Goal: Check status: Check status

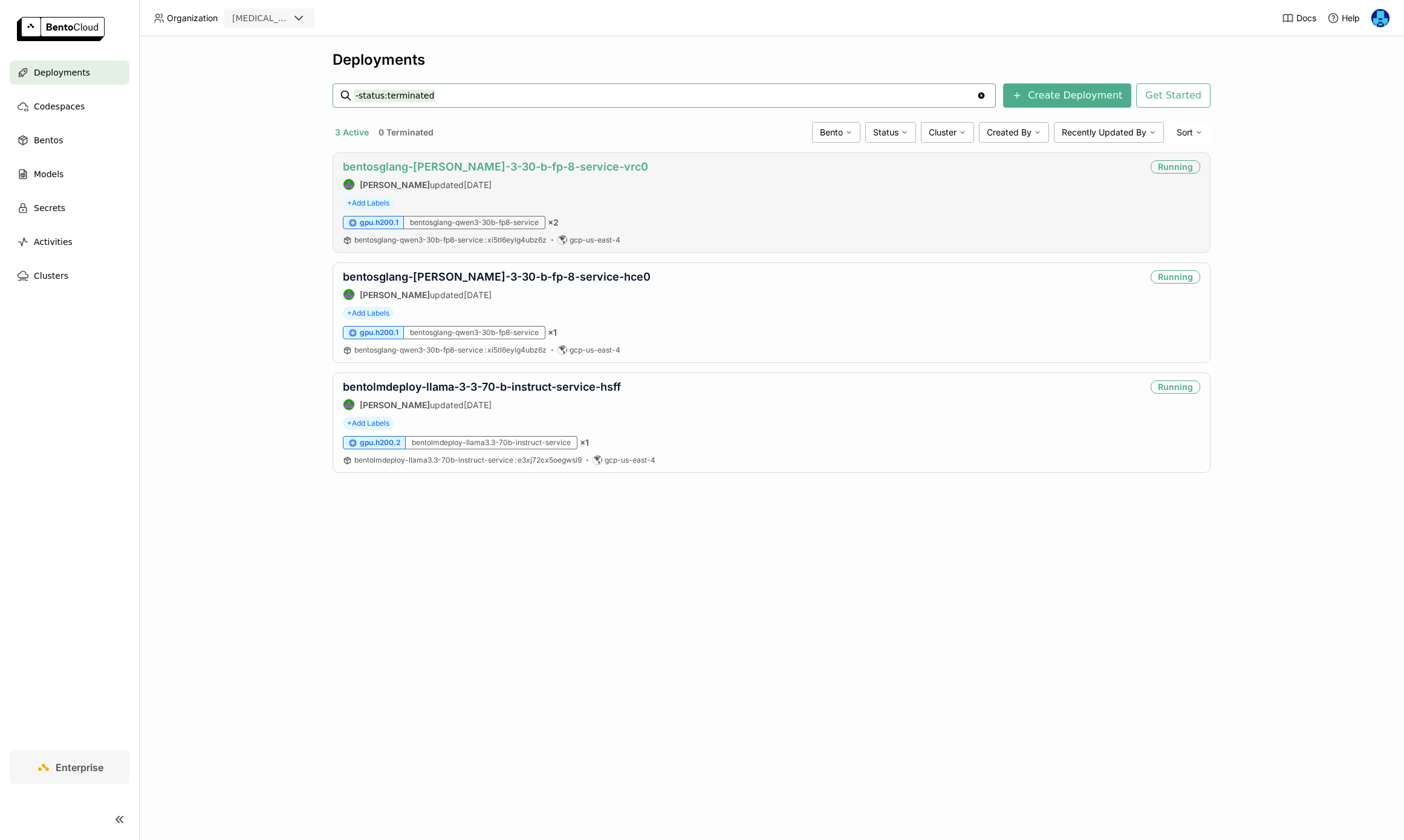
click at [545, 167] on link "bentosglang-[PERSON_NAME]-3-30-b-fp-8-service-vrc0" at bounding box center [496, 166] width 305 height 13
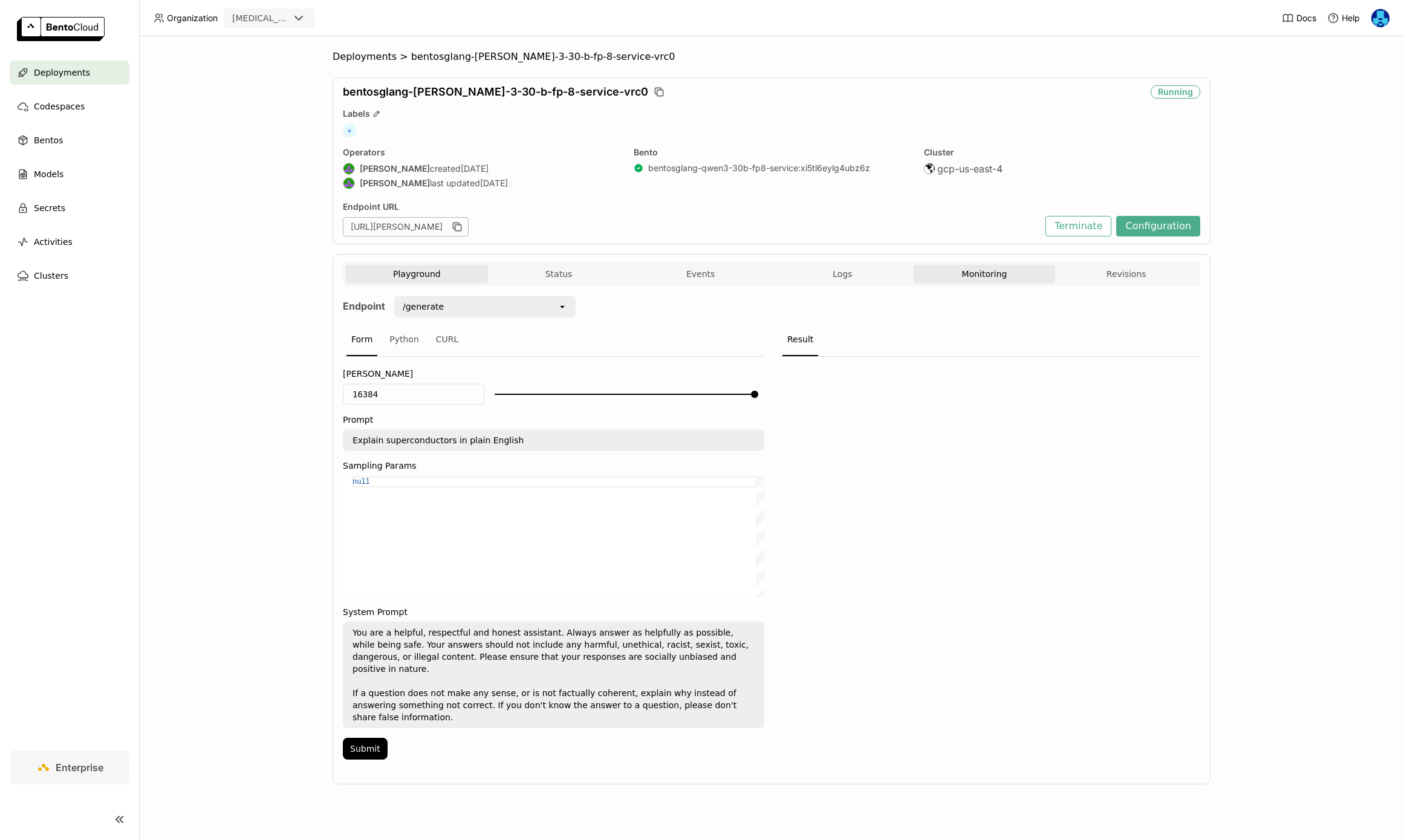
click at [977, 273] on button "Monitoring" at bounding box center [985, 273] width 142 height 18
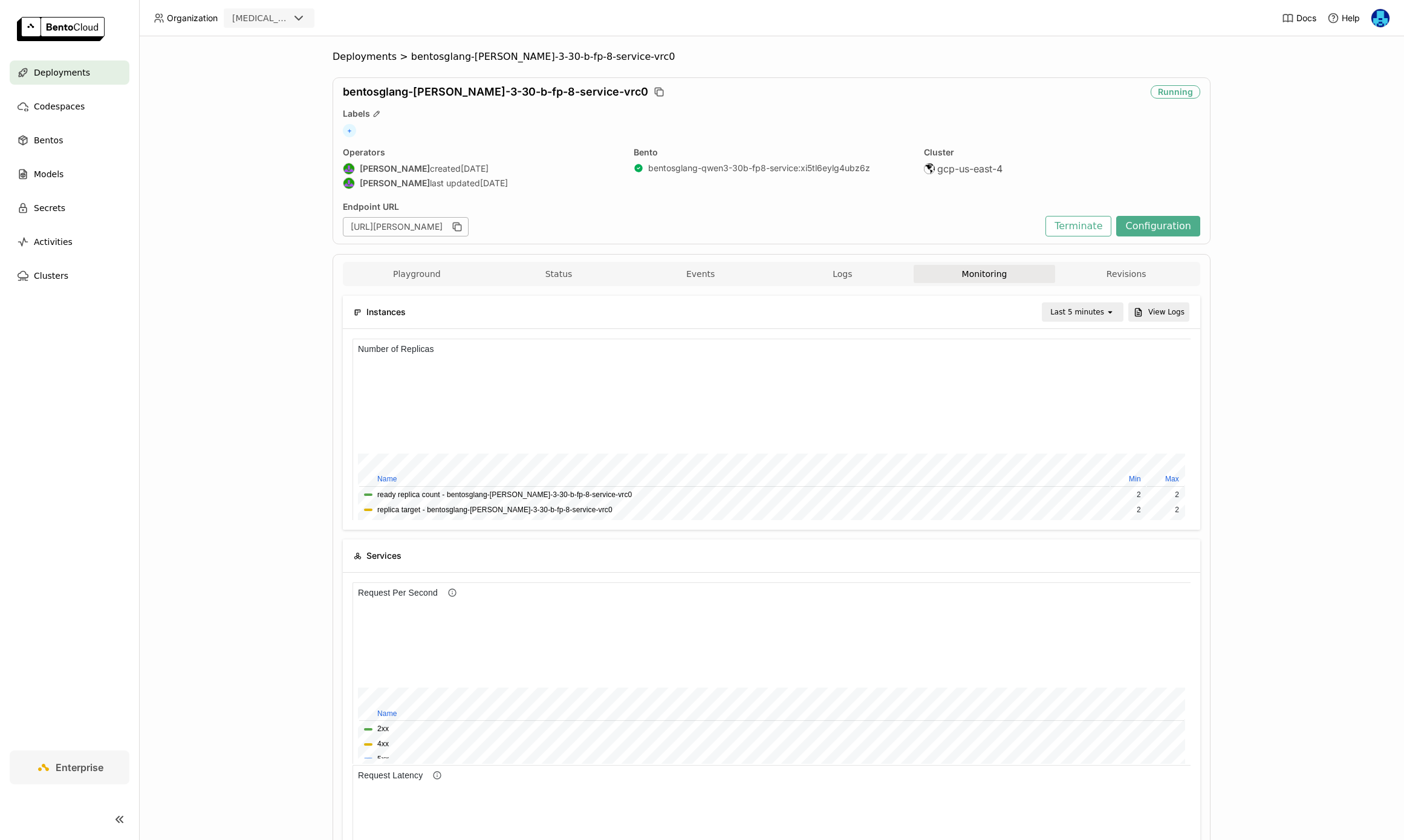
scroll to position [182, 278]
click at [1070, 313] on div "Last 5 minutes" at bounding box center [1077, 312] width 54 height 12
click at [1086, 451] on div "Last 1 day" at bounding box center [1084, 449] width 59 height 12
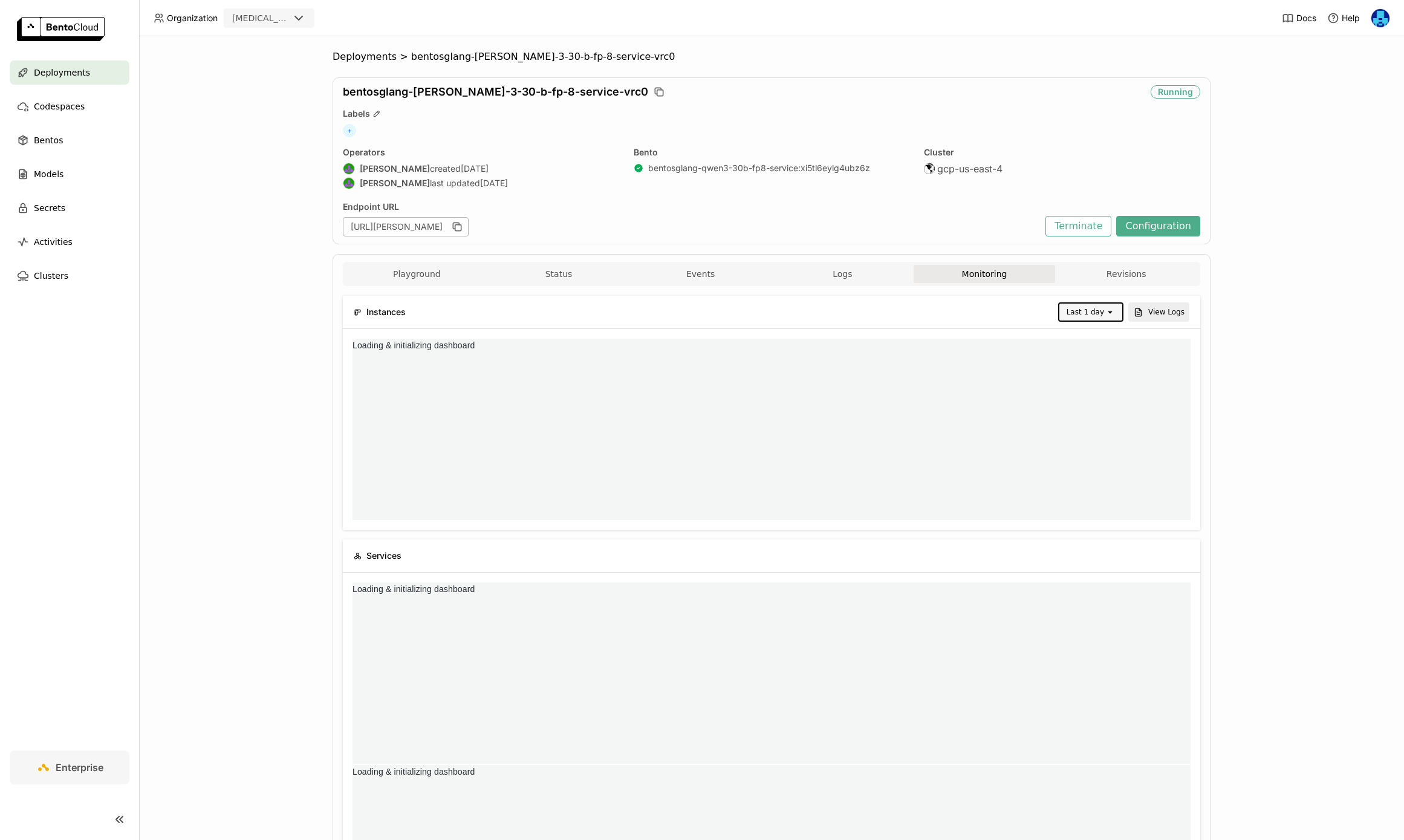
scroll to position [0, 0]
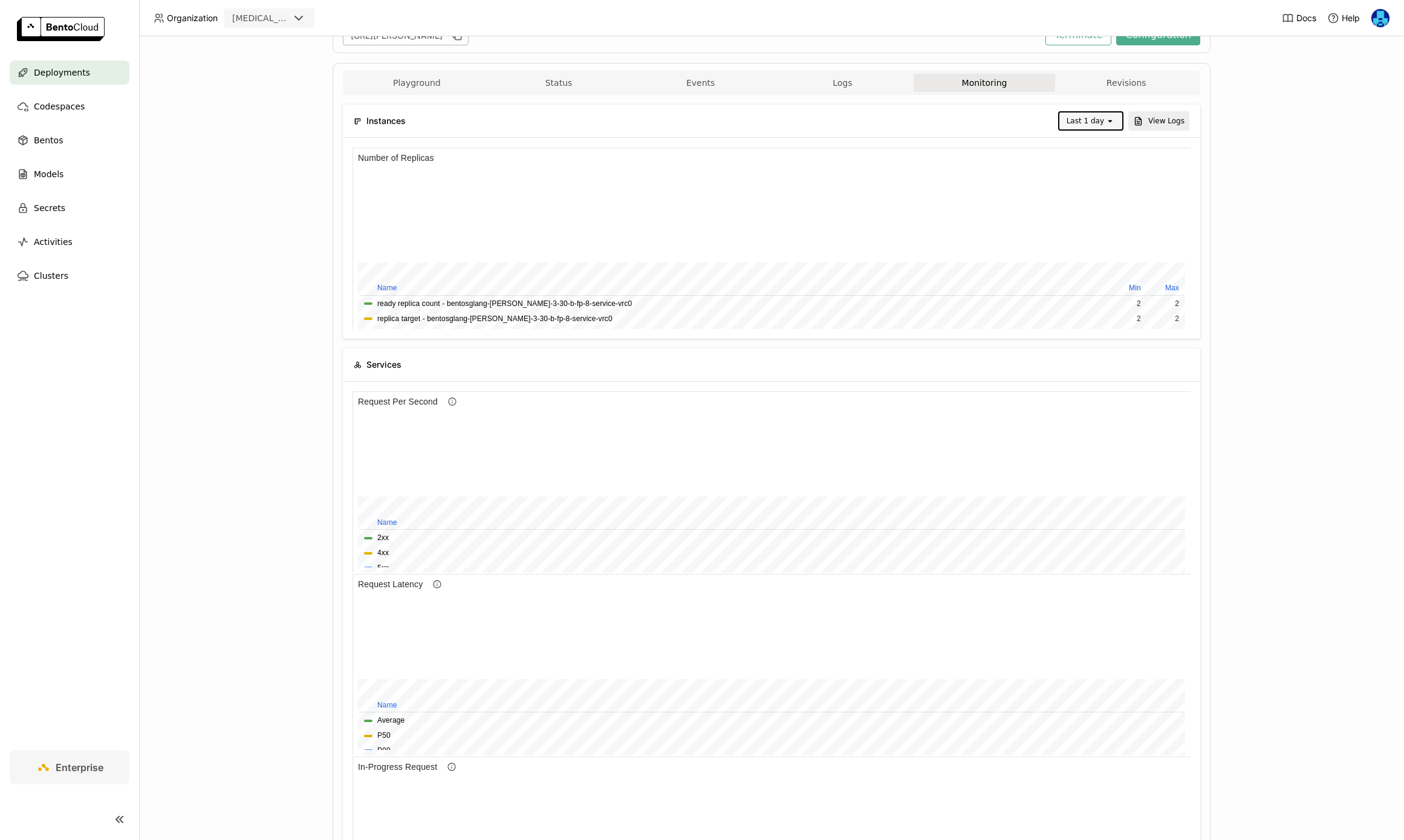
click at [1109, 121] on icon at bounding box center [1110, 122] width 4 height 3
click at [1095, 309] on div "Last 3 day" at bounding box center [1093, 316] width 44 height 12
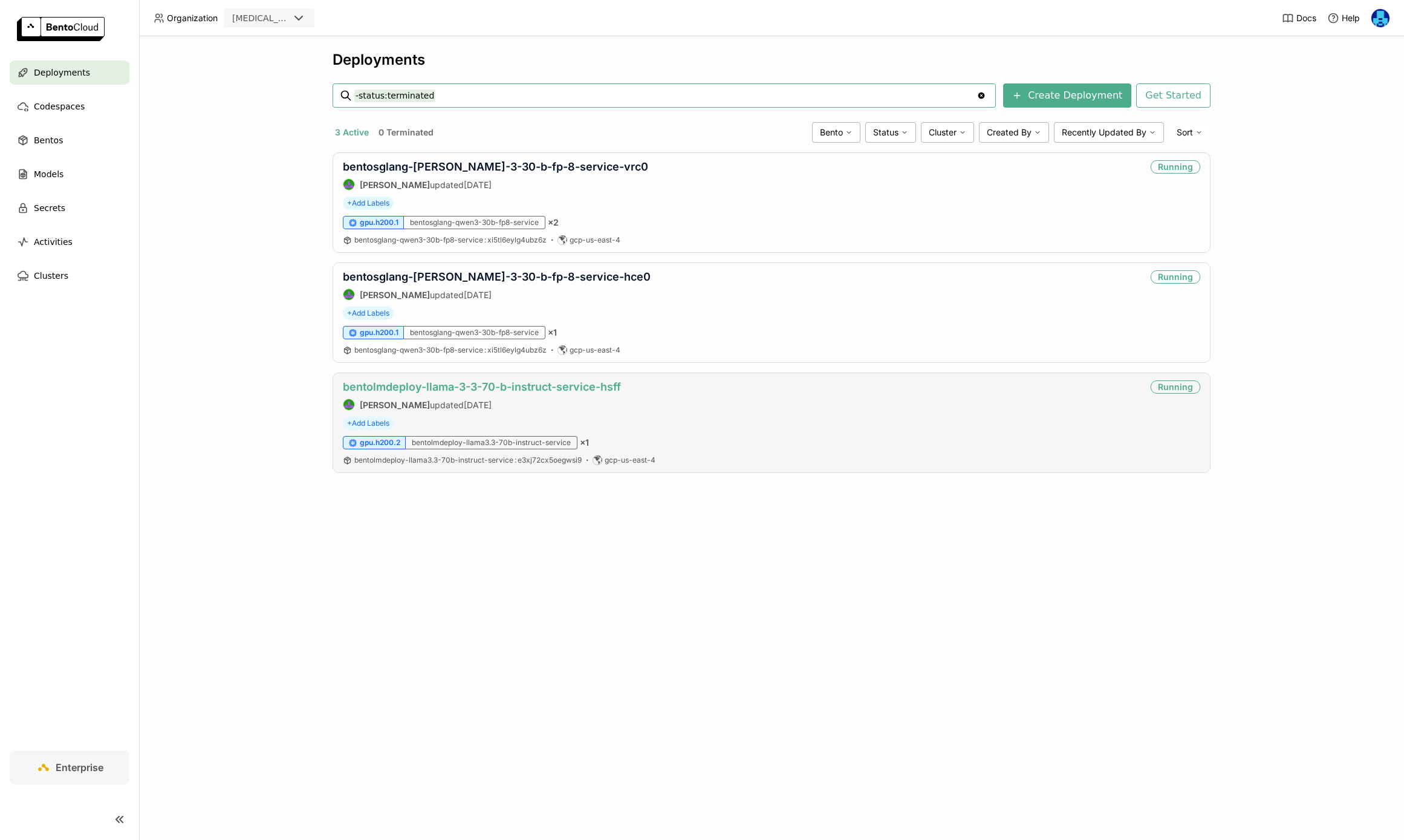
click at [509, 384] on link "bentolmdeploy-llama-3-3-70-b-instruct-service-hsff" at bounding box center [482, 387] width 278 height 13
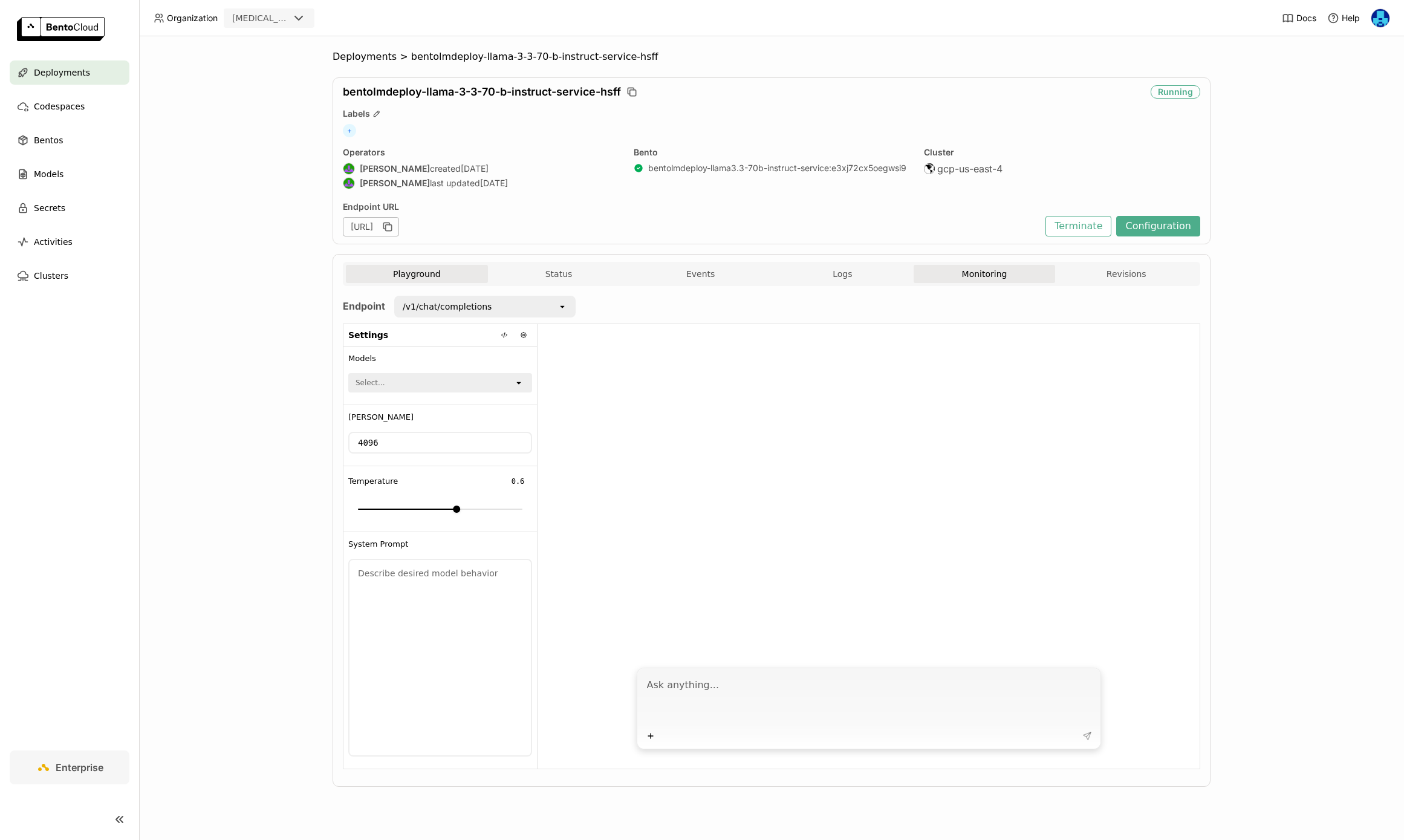
click at [993, 271] on button "Monitoring" at bounding box center [985, 273] width 142 height 18
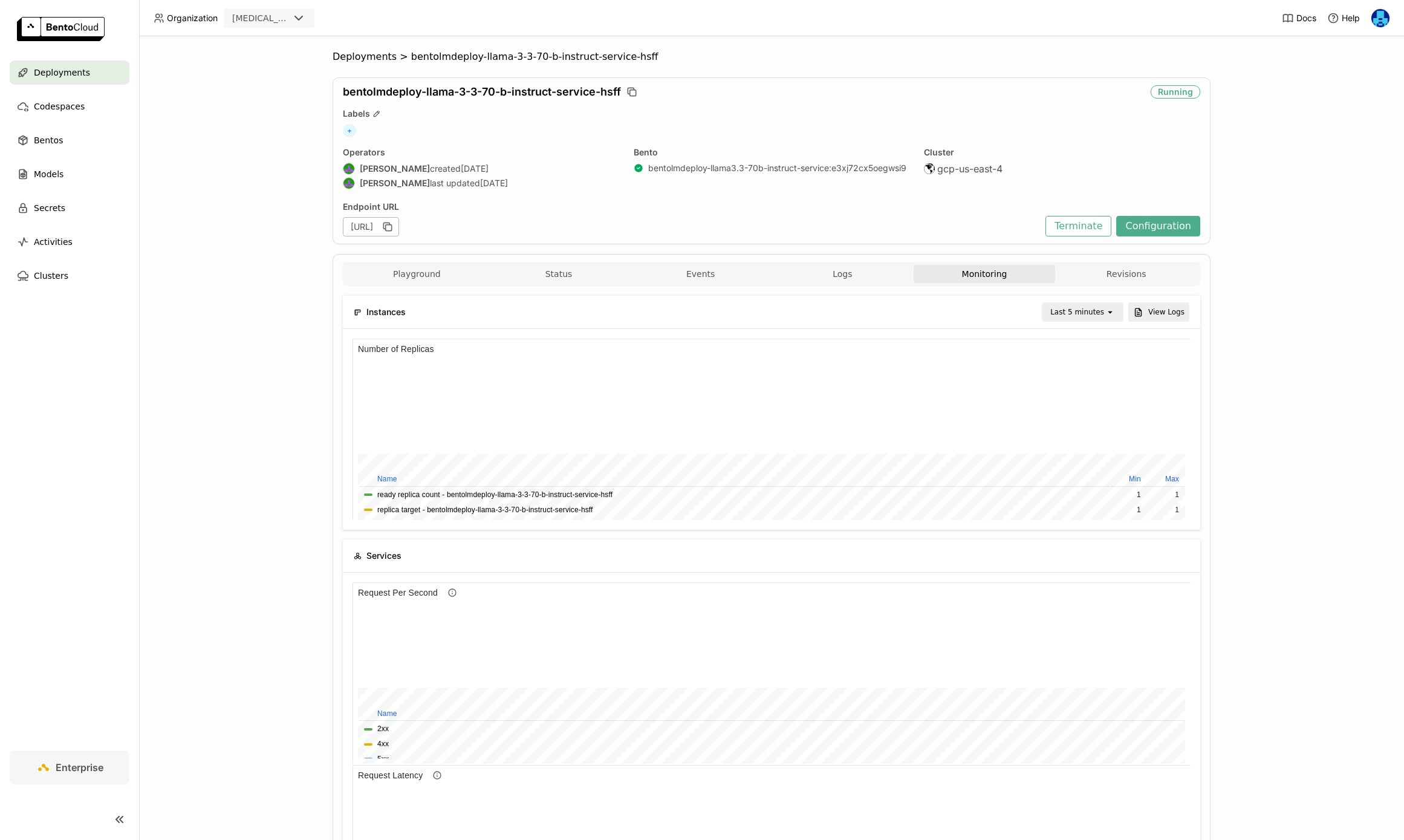
click at [1076, 306] on div "Last 5 minutes" at bounding box center [1077, 312] width 54 height 12
click at [1085, 468] on div "Last 3 day" at bounding box center [1084, 470] width 59 height 12
